Goal: Information Seeking & Learning: Understand process/instructions

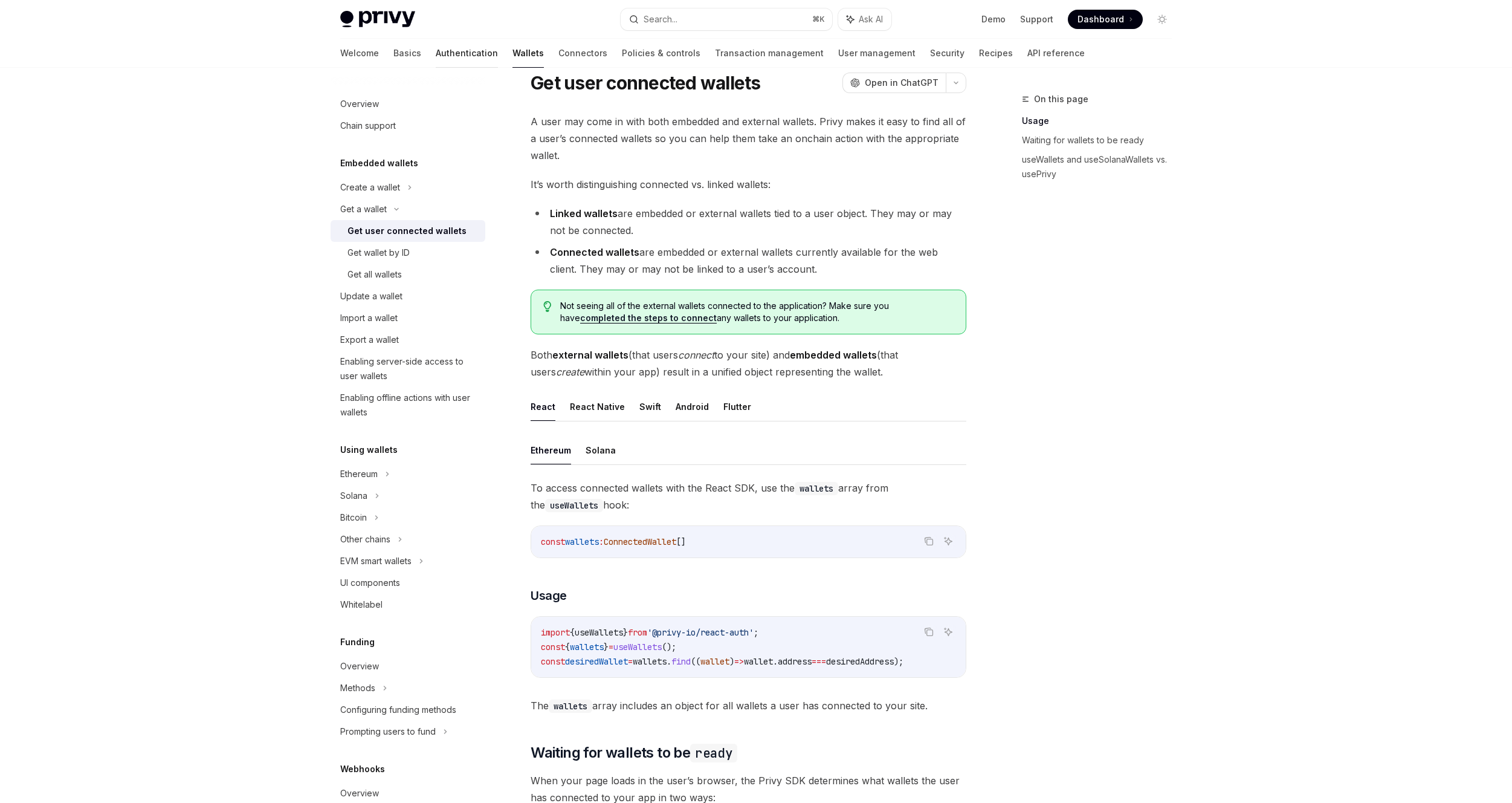
click at [435, 49] on link "Authentication" at bounding box center [466, 53] width 62 height 29
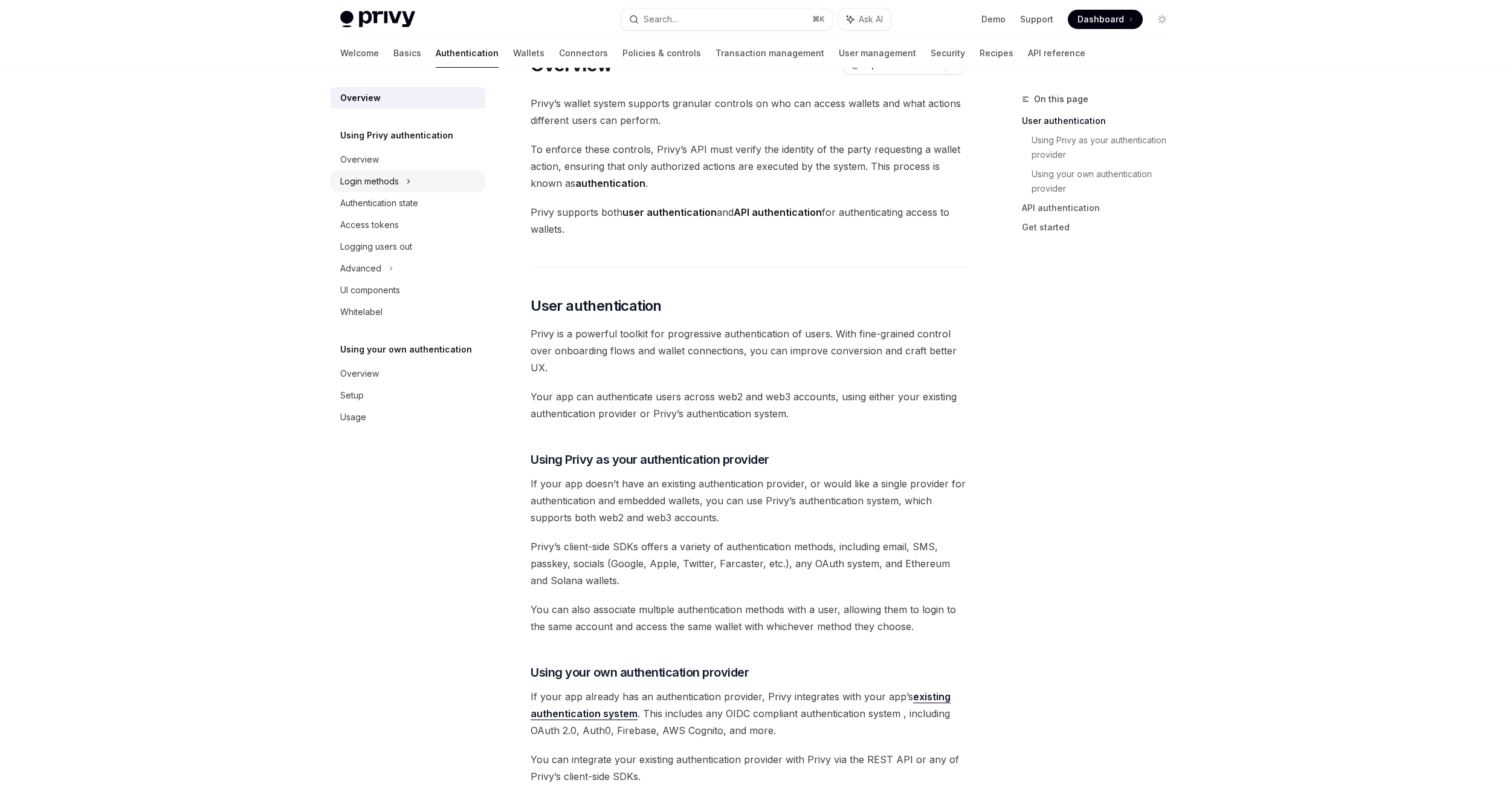
click at [401, 182] on div "Login methods" at bounding box center [407, 182] width 154 height 22
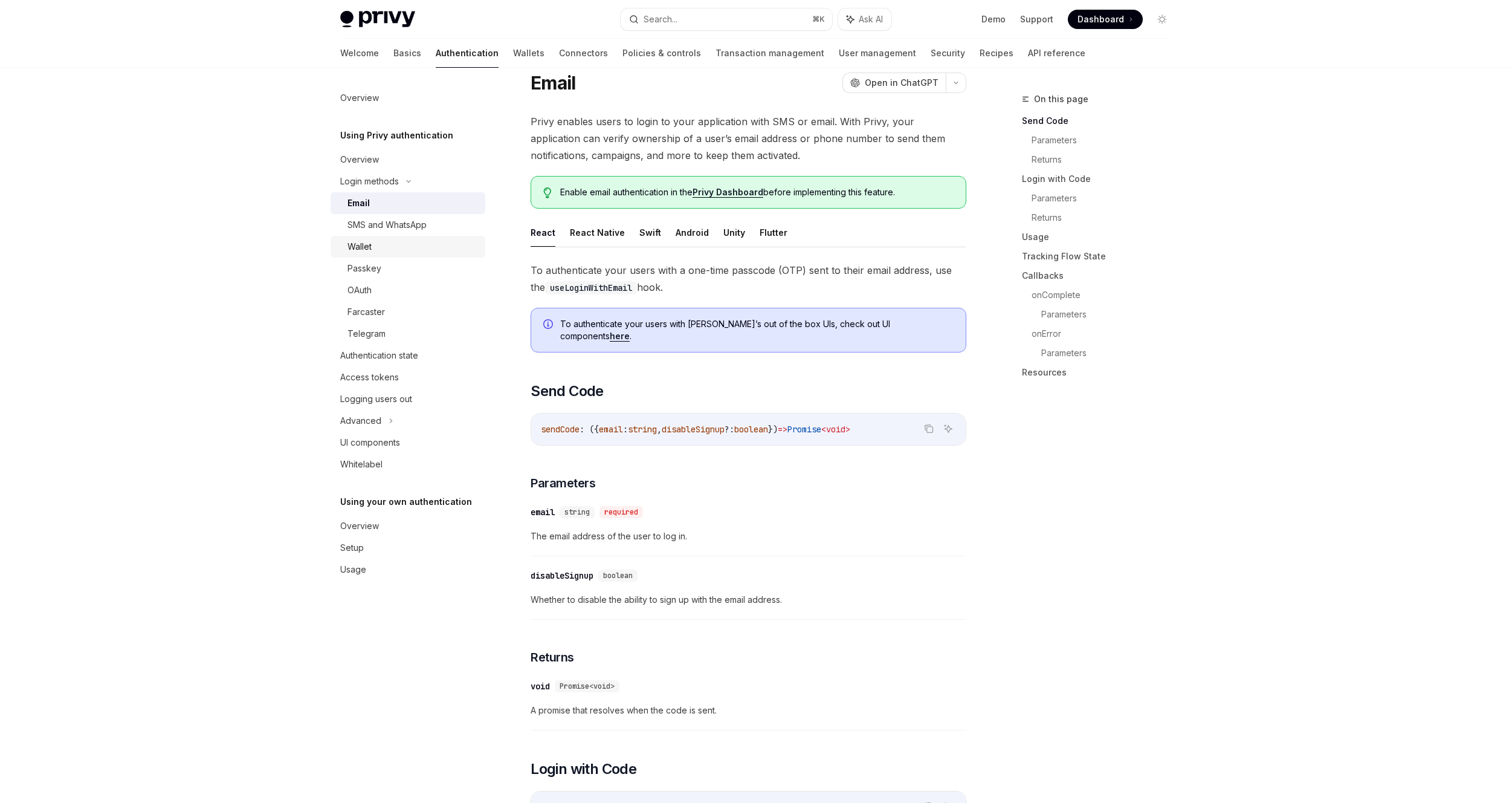
click at [408, 251] on div "Wallet" at bounding box center [413, 247] width 131 height 14
type textarea "*"
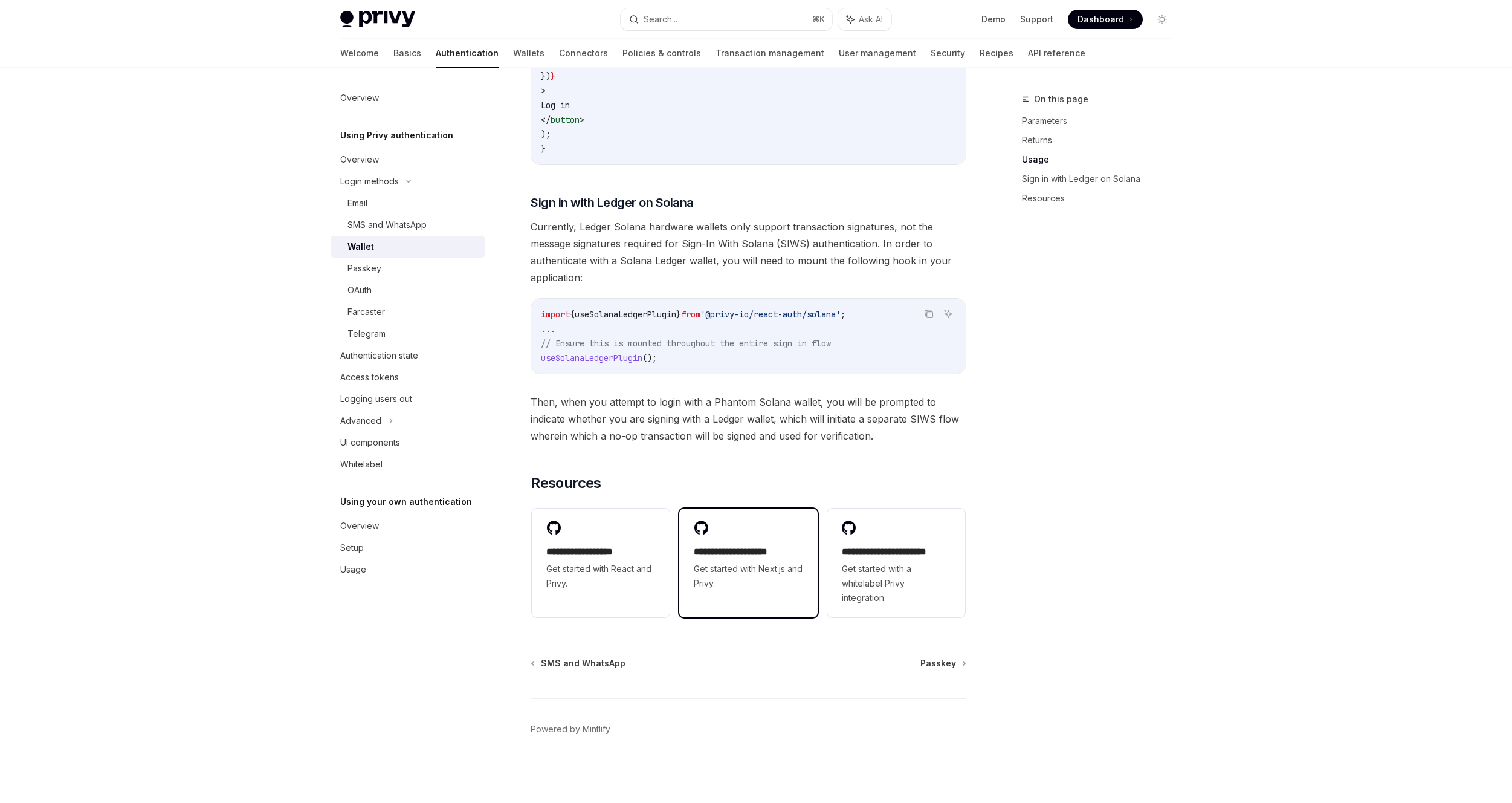
scroll to position [993, 0]
click at [759, 551] on h2 "**********" at bounding box center [748, 552] width 108 height 14
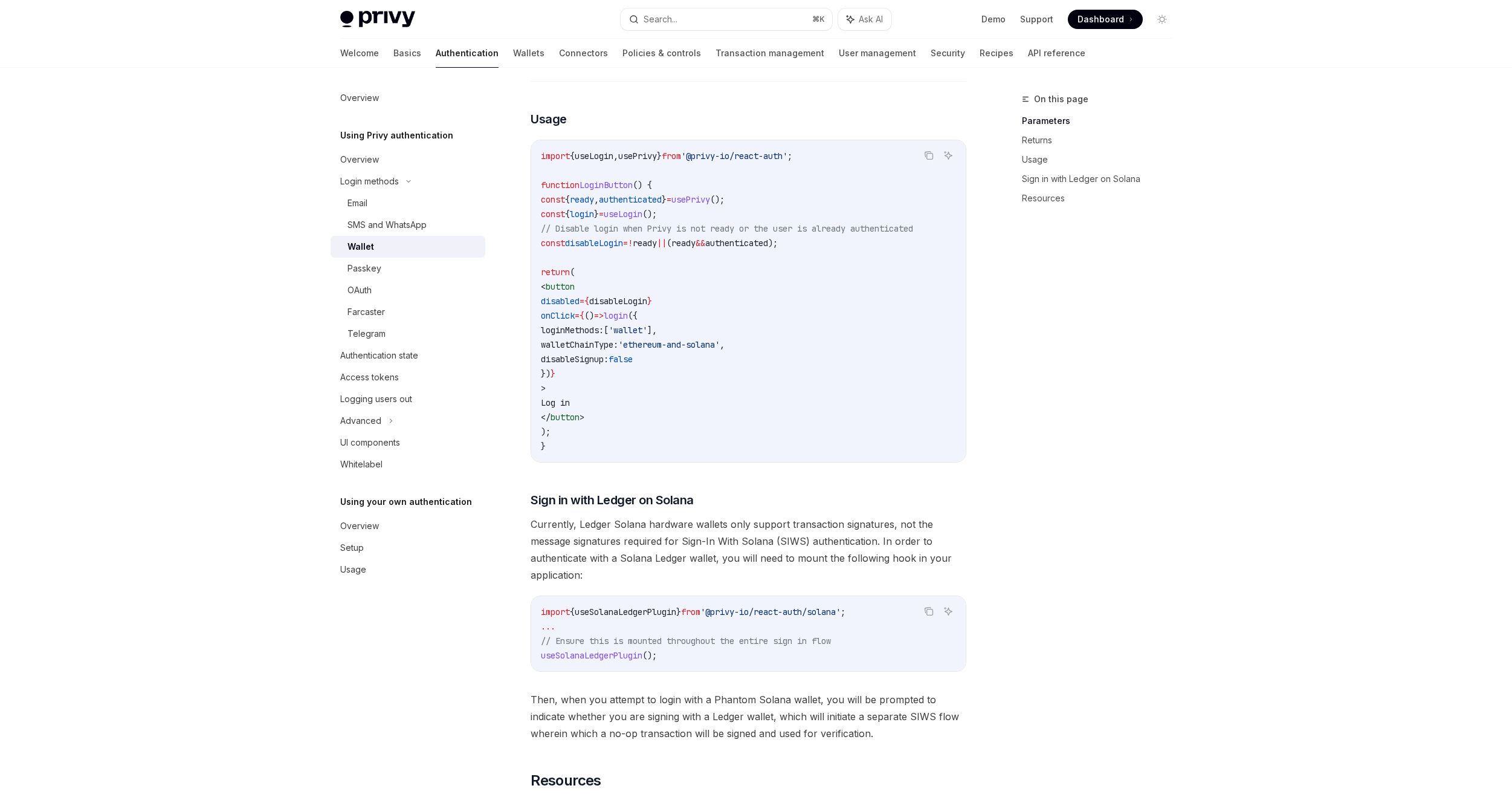
scroll to position [467, 0]
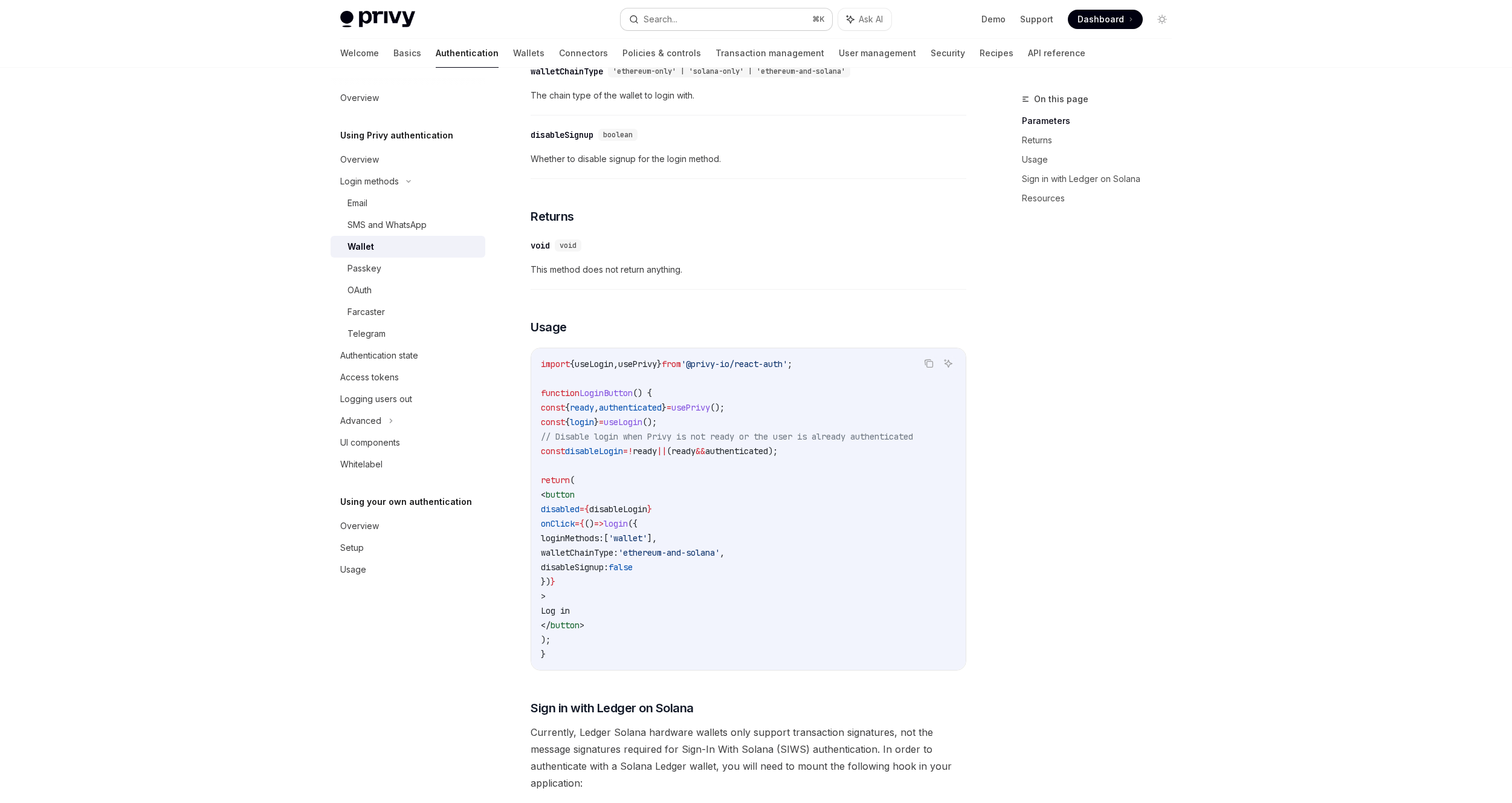
click at [677, 20] on div "Search..." at bounding box center [660, 19] width 33 height 14
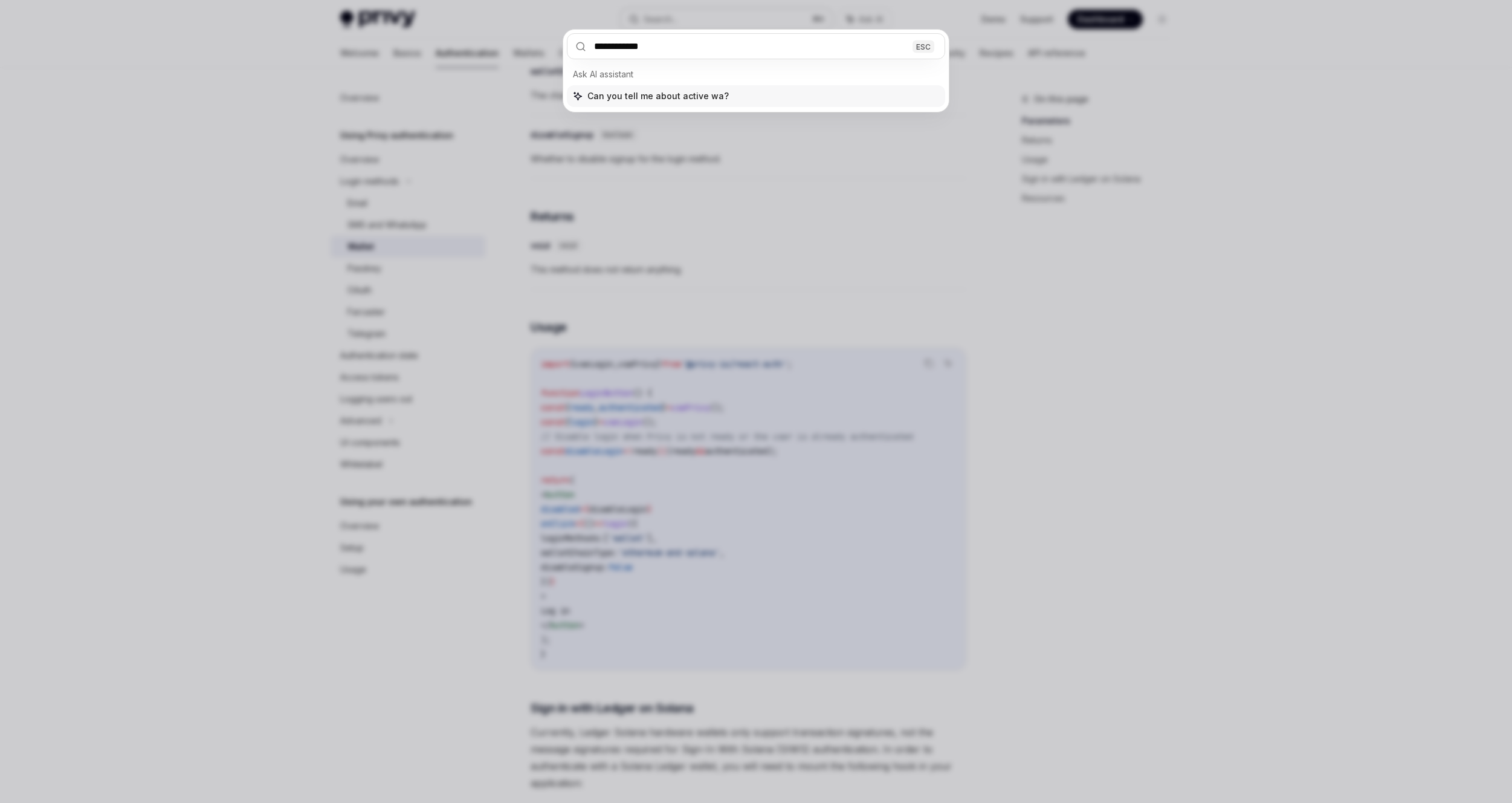
type input "**********"
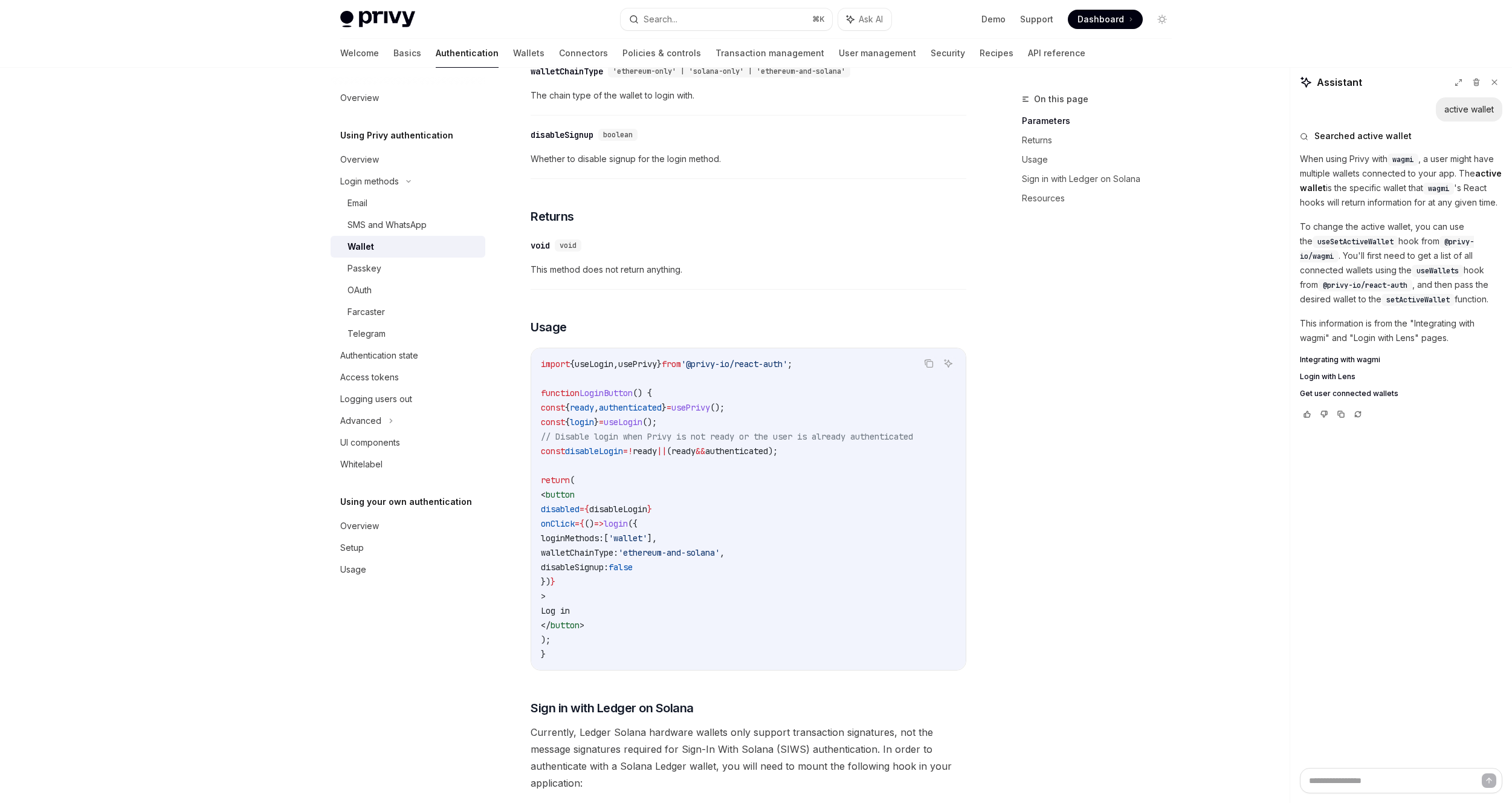
click at [1338, 359] on span "Integrating with wagmi" at bounding box center [1339, 359] width 80 height 10
type textarea "*"
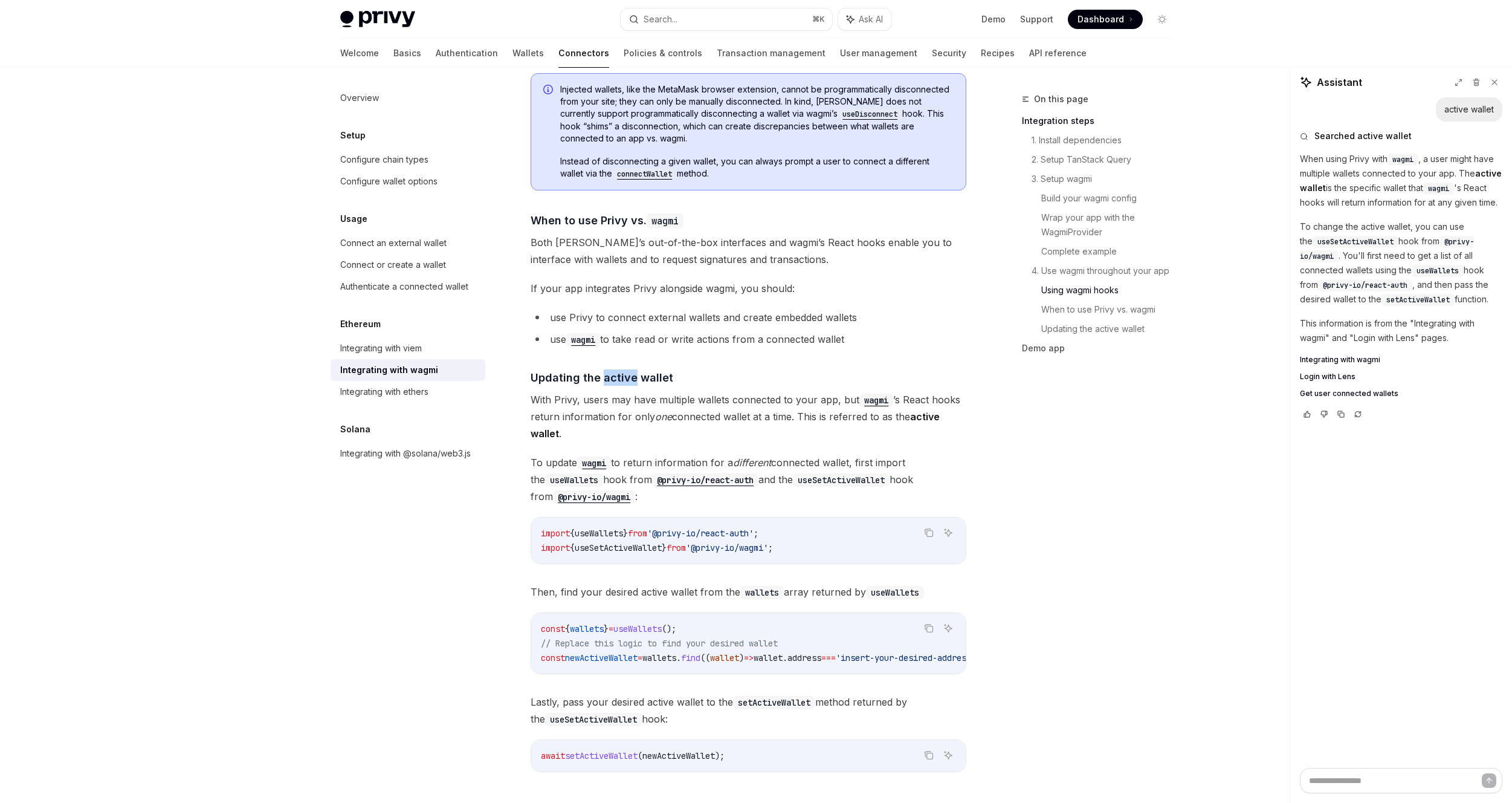
scroll to position [2937, 0]
drag, startPoint x: 811, startPoint y: 538, endPoint x: 534, endPoint y: 544, distance: 277.1
click at [534, 544] on div "import { useWallets } from '@privy-io/react-auth' ; import { useSetActiveWallet…" at bounding box center [748, 539] width 434 height 46
copy span "import { useSetActiveWallet } from '@privy-io/wagmi' ;"
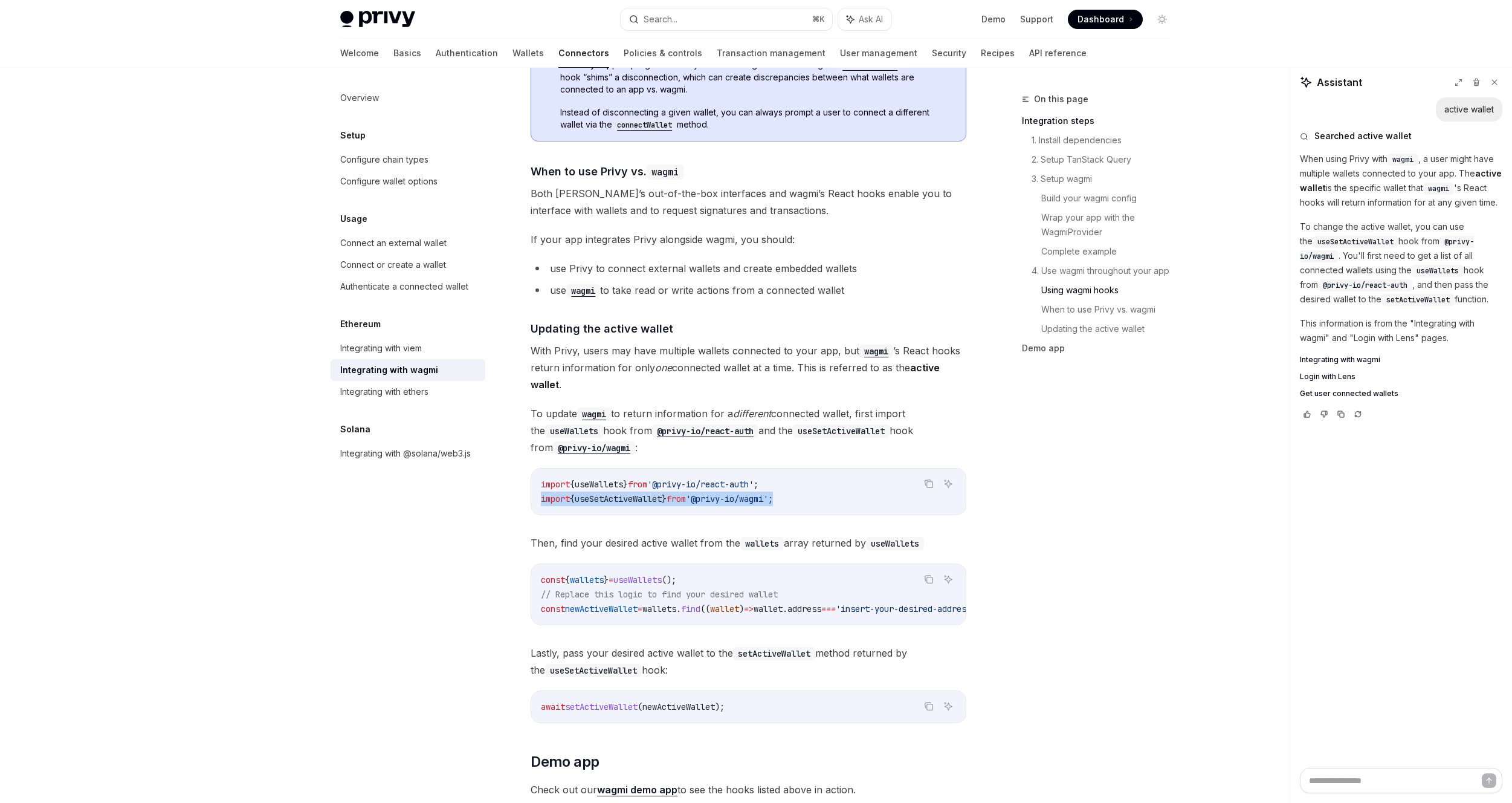
scroll to position [2993, 0]
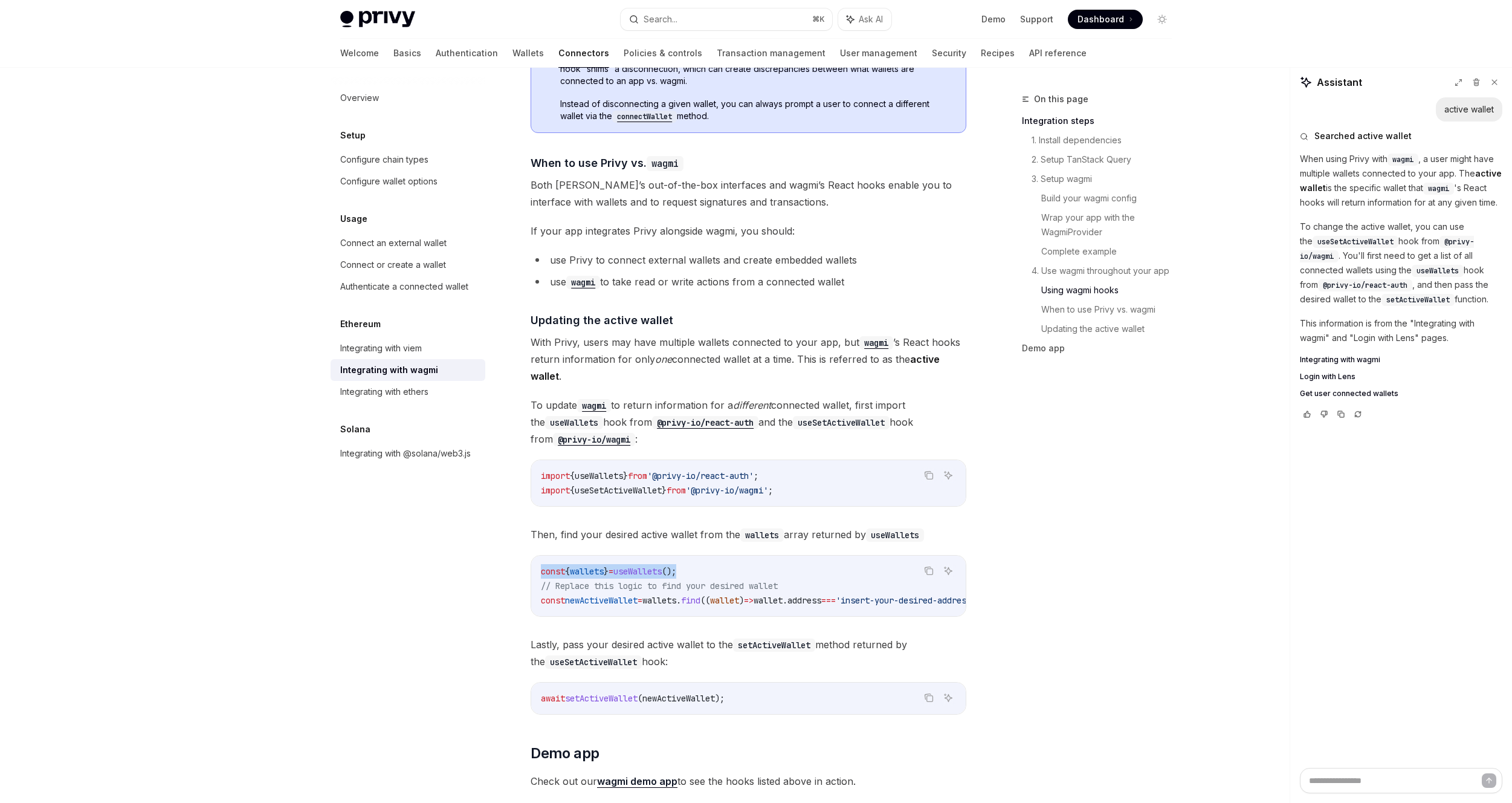
drag, startPoint x: 705, startPoint y: 562, endPoint x: 541, endPoint y: 568, distance: 164.1
click at [541, 568] on code "const { wallets } = useWallets (); // Replace this logic to find your desired w…" at bounding box center [778, 585] width 474 height 43
copy span "const { wallets } = useWallets ();"
drag, startPoint x: 542, startPoint y: 591, endPoint x: 862, endPoint y: 593, distance: 320.0
click at [862, 594] on span "const newActiveWallet = wallets . find (( wallet ) => wallet . address === 'ins…" at bounding box center [763, 600] width 444 height 11
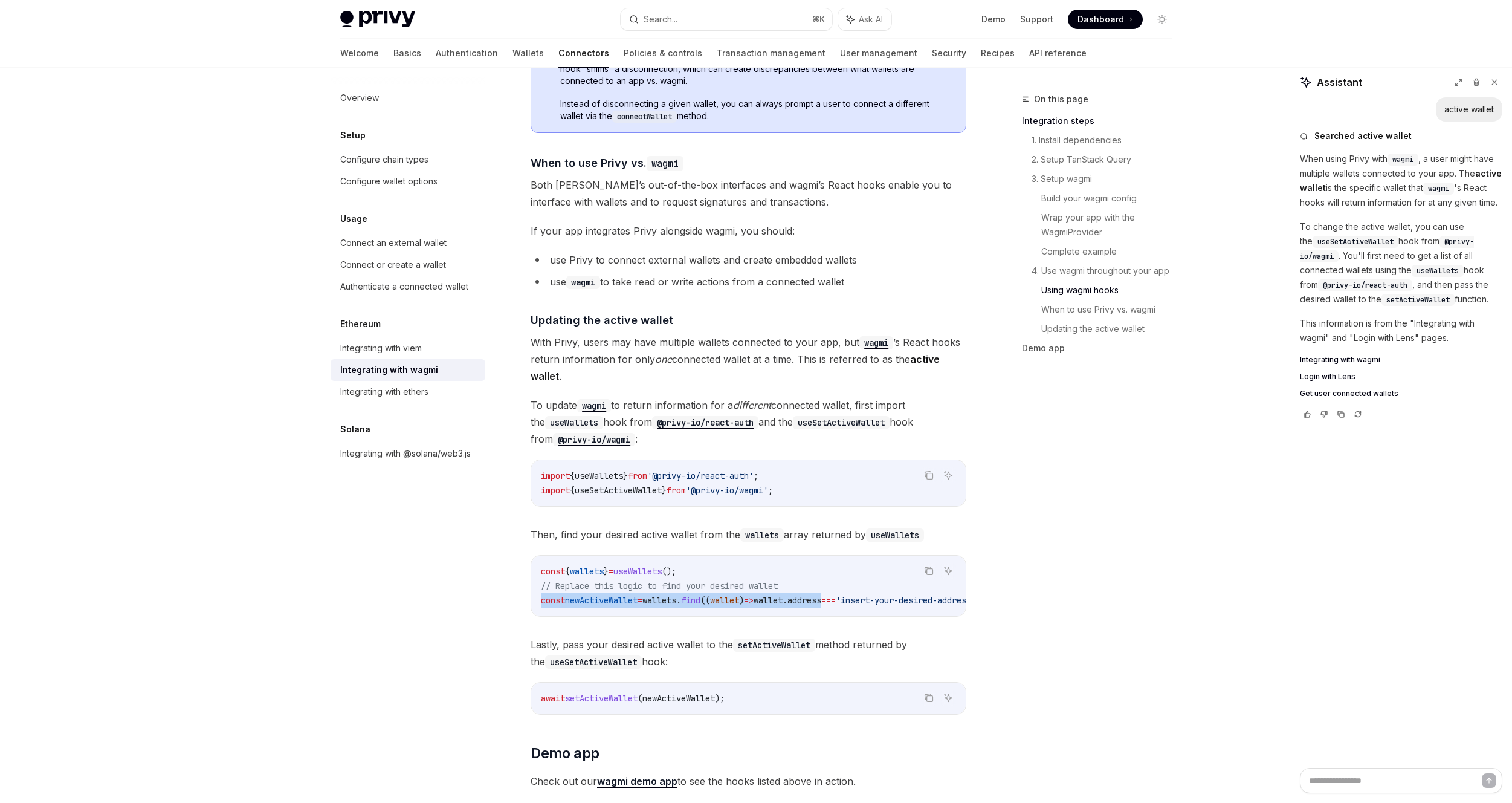
copy span "const newActiveWallet = wallets . find (( wallet ) => wallet . address"
